Goal: Entertainment & Leisure: Consume media (video, audio)

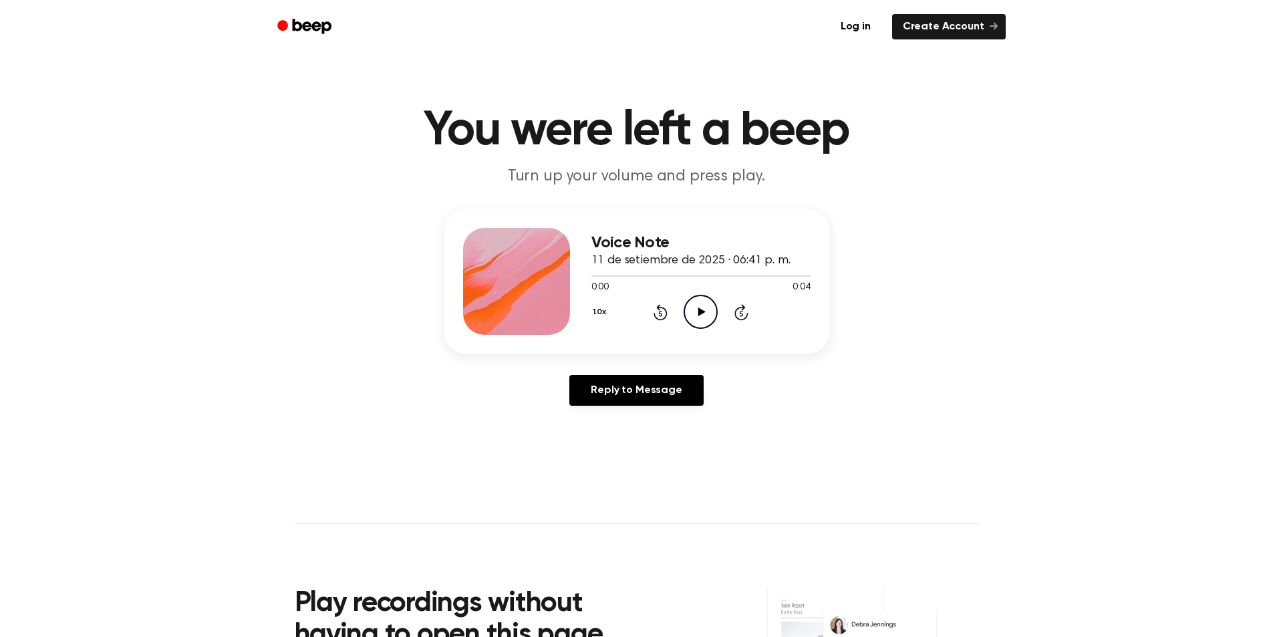
click at [713, 312] on icon "Play Audio" at bounding box center [700, 312] width 34 height 34
click at [511, 132] on h1 "You were left a beep" at bounding box center [637, 131] width 684 height 48
